Goal: Task Accomplishment & Management: Manage account settings

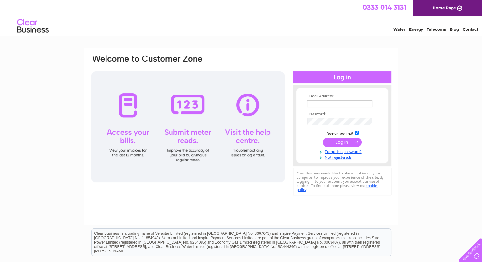
click at [335, 161] on div at bounding box center [342, 163] width 98 height 6
click at [336, 161] on div at bounding box center [342, 163] width 98 height 6
click at [340, 157] on link "Not registered?" at bounding box center [343, 157] width 72 height 6
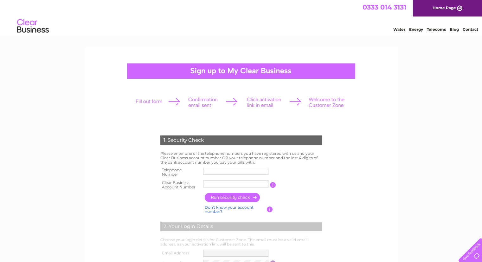
click at [221, 175] on label at bounding box center [236, 176] width 67 height 2
click at [221, 175] on input "text" at bounding box center [235, 171] width 65 height 7
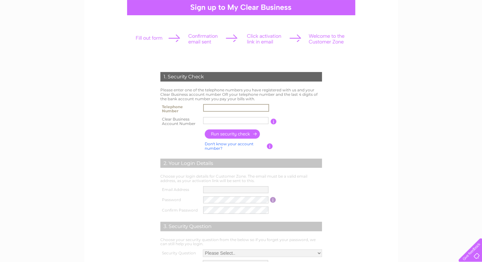
scroll to position [127, 0]
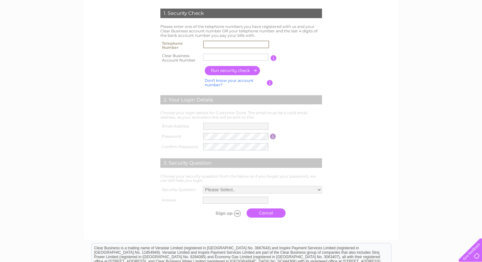
click at [246, 38] on td "Please enter one of the telephone numbers you have registered with us and your …" at bounding box center [241, 31] width 165 height 16
click at [246, 42] on input "text" at bounding box center [235, 44] width 65 height 7
type input "07859393534"
type input "30282420"
click at [235, 73] on input "button" at bounding box center [233, 70] width 56 height 9
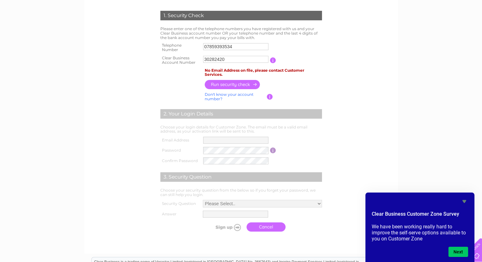
scroll to position [190, 0]
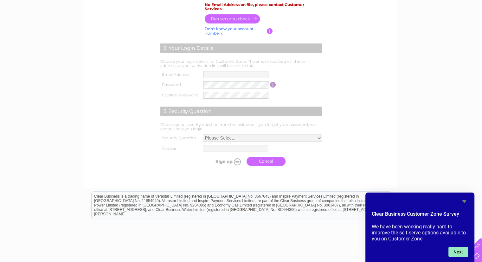
click at [461, 254] on button "Next" at bounding box center [458, 252] width 20 height 10
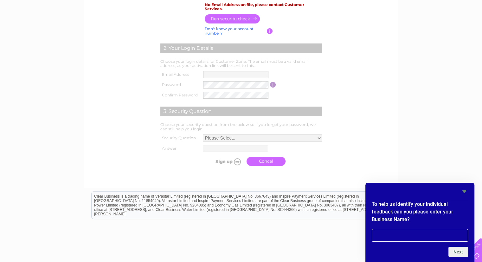
click at [462, 191] on icon "Hide survey" at bounding box center [464, 192] width 8 height 8
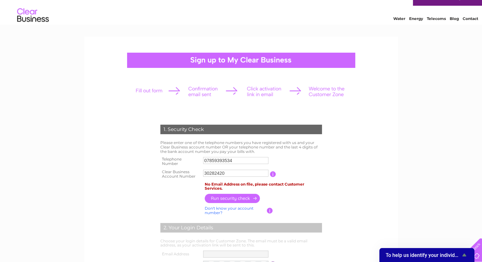
scroll to position [0, 0]
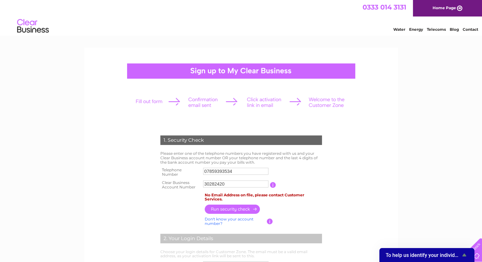
click at [399, 30] on link "Water" at bounding box center [399, 29] width 12 height 5
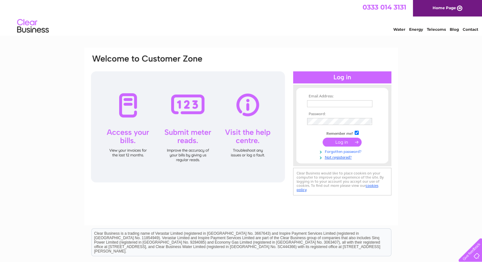
click at [355, 152] on link "Forgotten password?" at bounding box center [343, 151] width 72 height 6
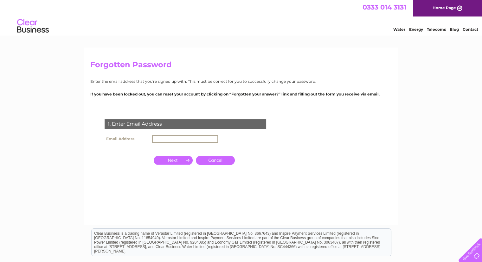
click at [208, 138] on input "text" at bounding box center [185, 139] width 66 height 8
click at [182, 137] on input "text" at bounding box center [185, 139] width 66 height 8
type input "[EMAIL_ADDRESS][DOMAIN_NAME]"
click at [179, 157] on input "button" at bounding box center [173, 159] width 39 height 9
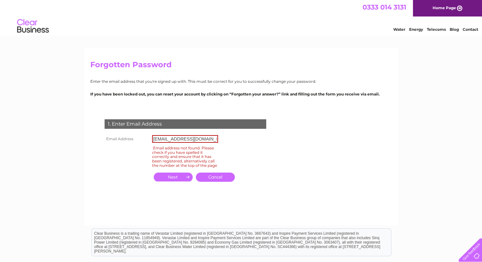
click at [215, 180] on link "Cancel" at bounding box center [215, 176] width 39 height 9
